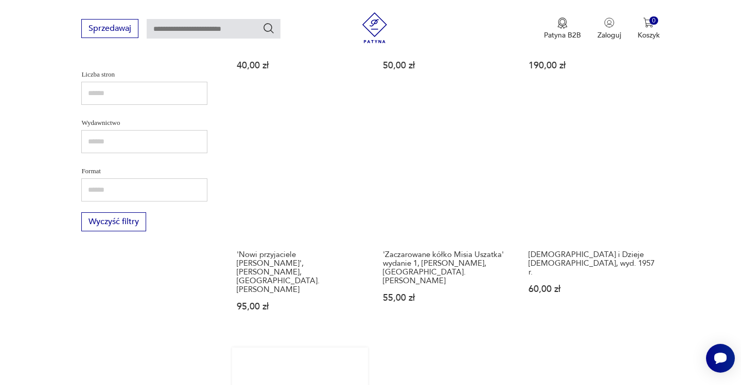
scroll to position [1020, 0]
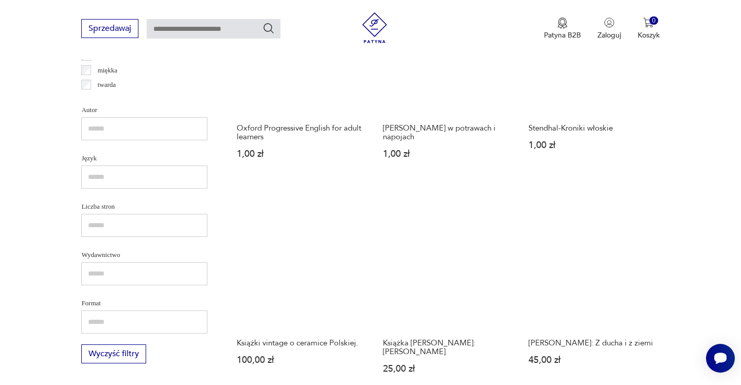
scroll to position [892, 0]
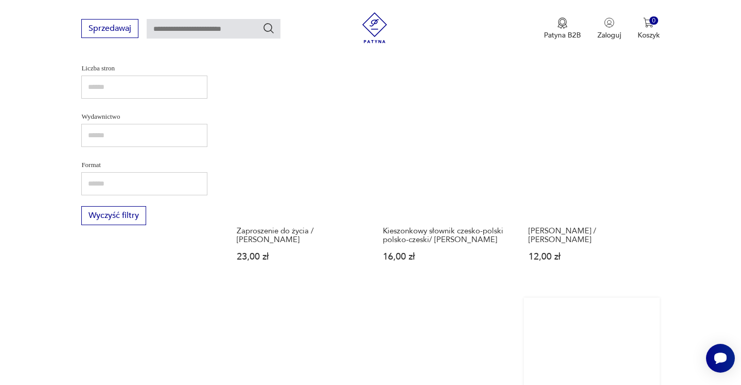
scroll to position [1031, 0]
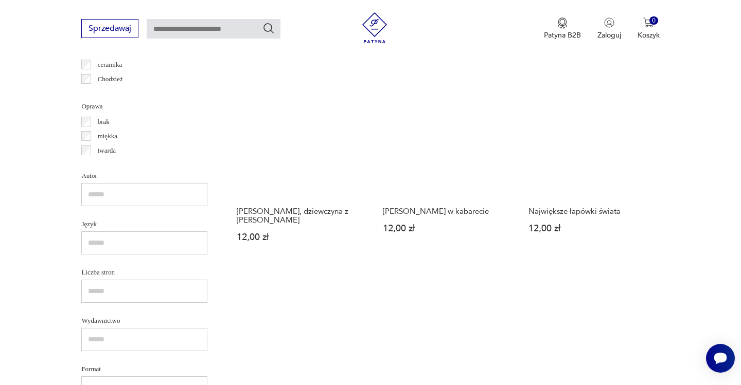
scroll to position [854, 0]
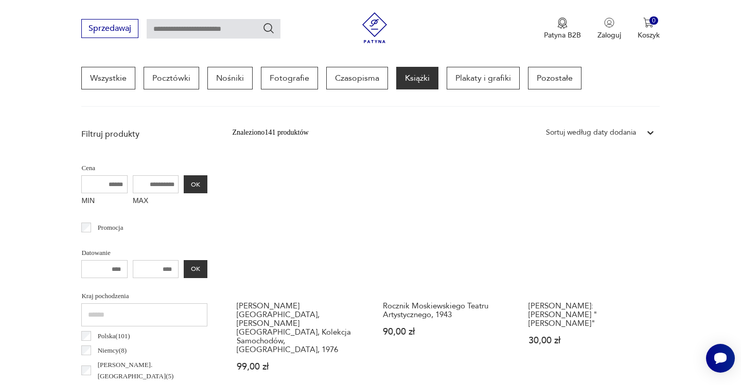
scroll to position [243, 0]
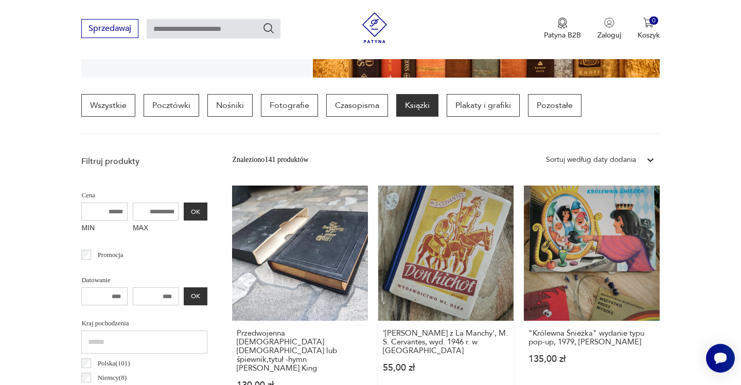
click at [398, 263] on link "'[PERSON_NAME] z La Manchy', M. S. Cervantes, wyd. 1946 r. w [GEOGRAPHIC_DATA] …" at bounding box center [445, 298] width 135 height 224
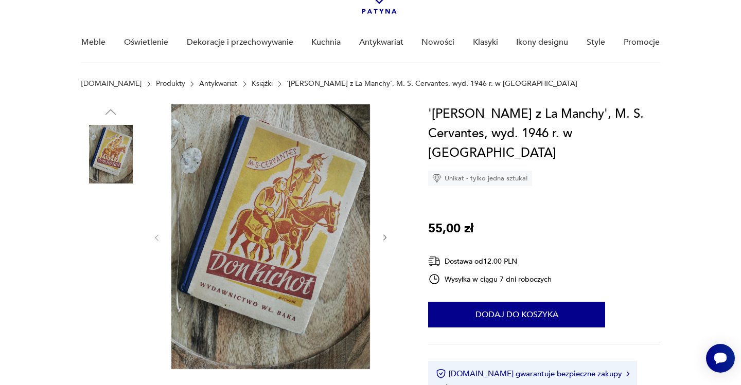
scroll to position [67, 0]
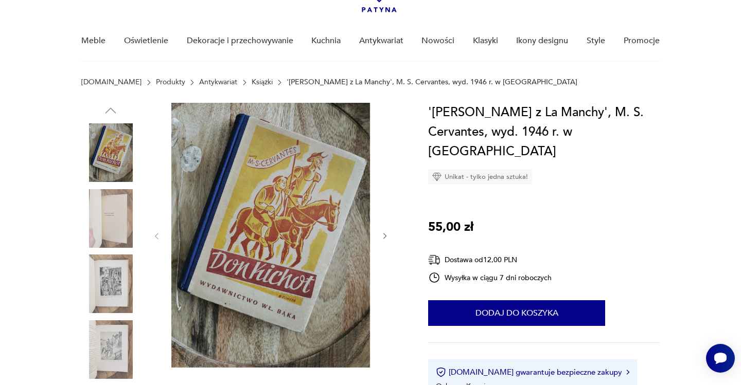
click at [131, 224] on img at bounding box center [110, 218] width 59 height 59
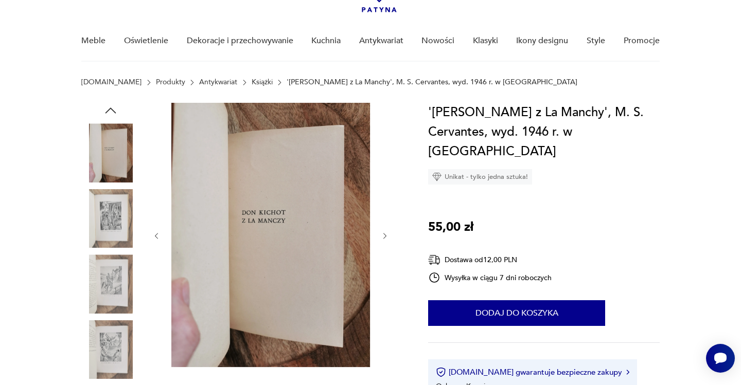
click at [127, 271] on img at bounding box center [110, 284] width 59 height 59
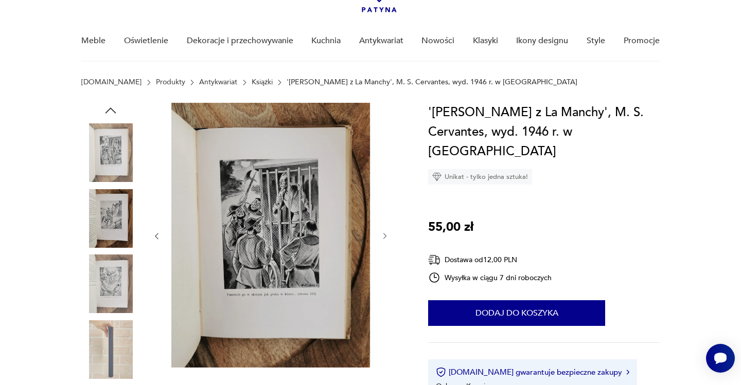
click at [117, 284] on img at bounding box center [110, 284] width 59 height 59
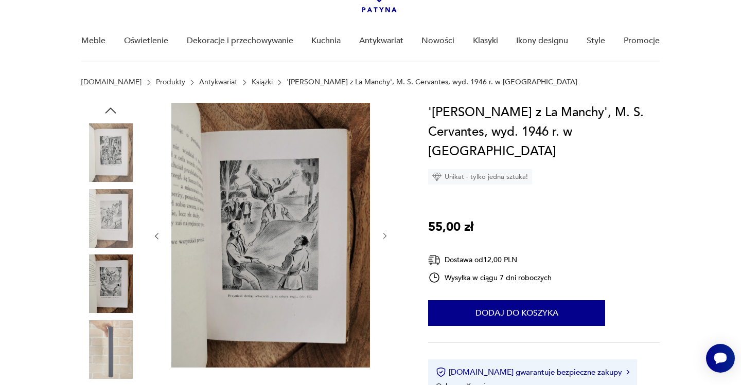
click at [117, 346] on img at bounding box center [110, 349] width 59 height 59
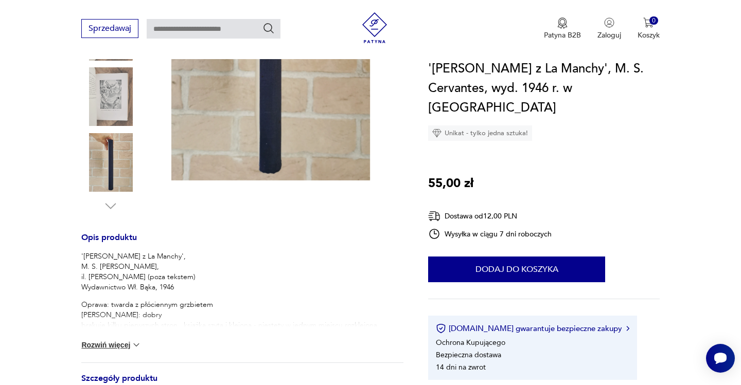
scroll to position [255, 0]
click at [120, 346] on button "Rozwiń więcej" at bounding box center [111, 344] width 60 height 10
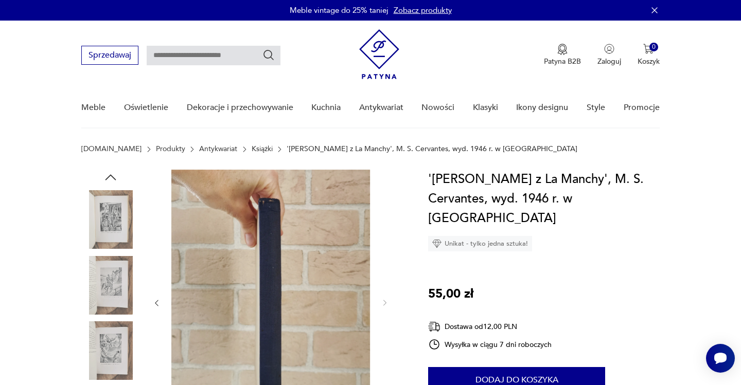
scroll to position [0, 0]
click at [252, 147] on link "Książki" at bounding box center [262, 149] width 21 height 8
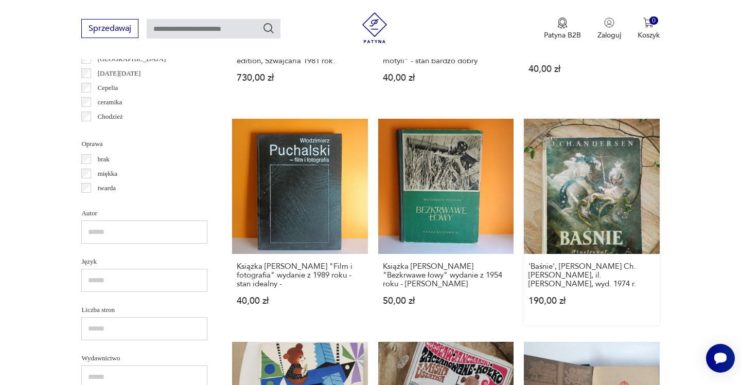
scroll to position [962, 0]
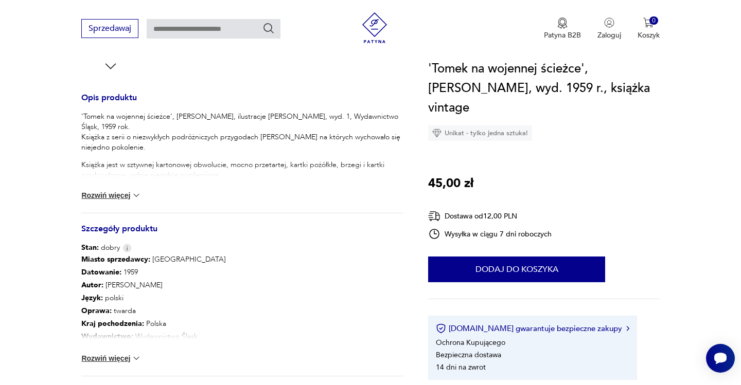
scroll to position [395, 0]
click at [129, 196] on button "Rozwiń więcej" at bounding box center [111, 194] width 60 height 10
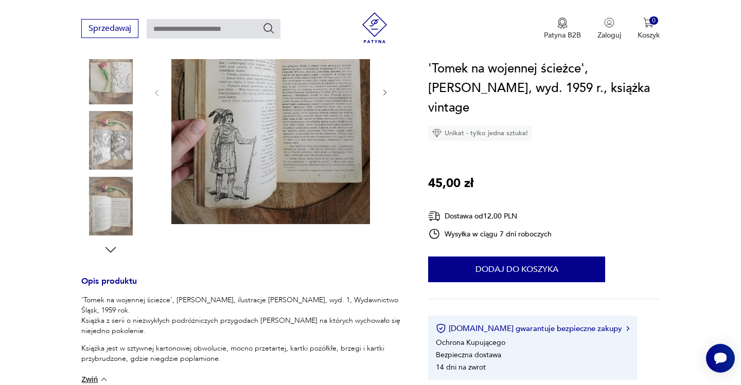
scroll to position [178, 0]
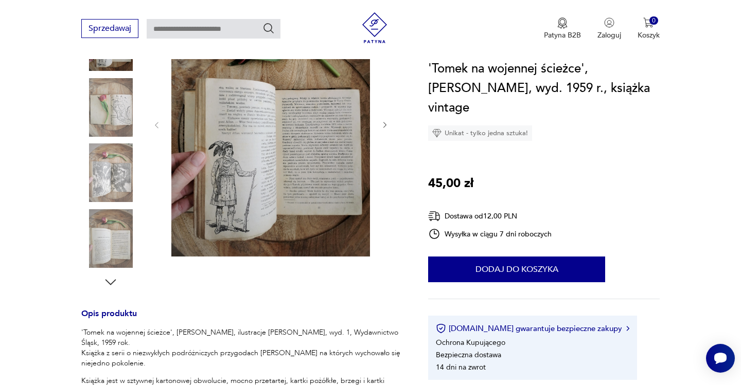
click at [122, 120] on img at bounding box center [110, 107] width 59 height 59
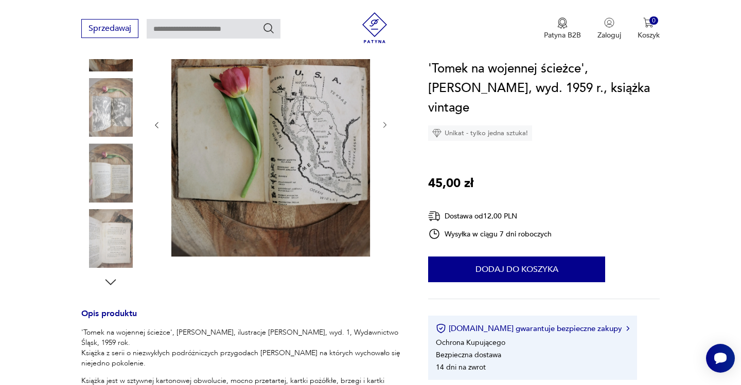
click at [114, 114] on img at bounding box center [110, 107] width 59 height 59
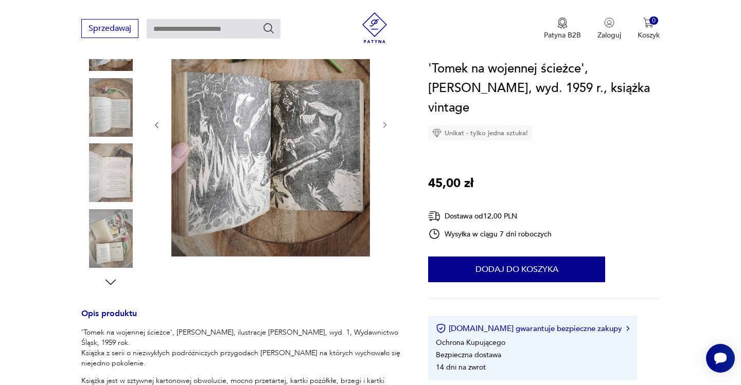
click at [112, 137] on div at bounding box center [110, 107] width 59 height 59
click at [113, 154] on img at bounding box center [110, 172] width 59 height 59
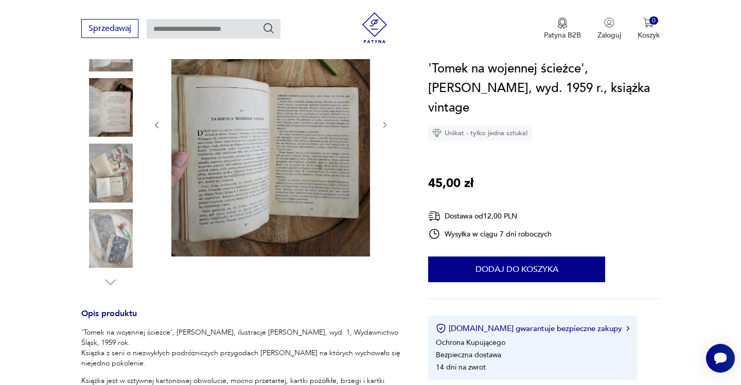
click at [114, 181] on img at bounding box center [110, 172] width 59 height 59
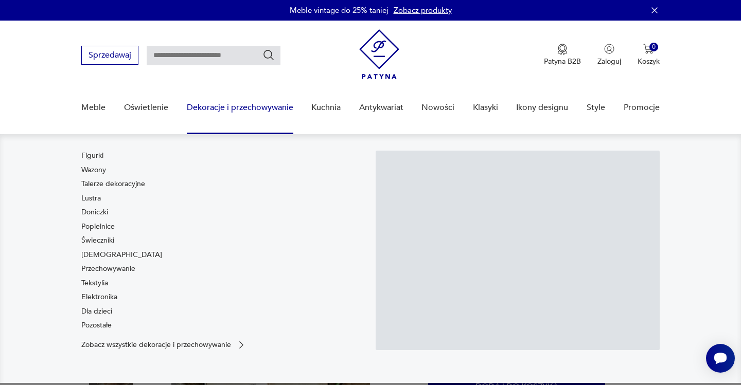
scroll to position [0, 0]
